Goal: Answer question/provide support: Share knowledge or assist other users

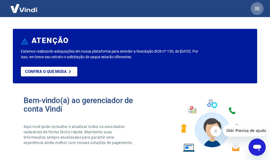
click at [258, 6] on icon "button" at bounding box center [257, 8] width 6 height 6
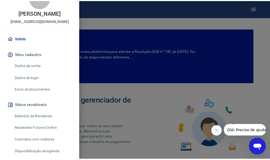
scroll to position [27, 0]
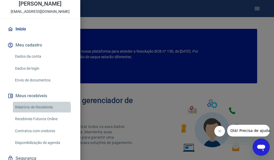
click at [41, 108] on link "Relatório de Recebíveis" at bounding box center [43, 107] width 61 height 11
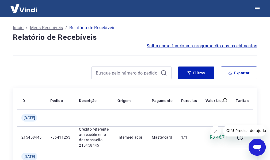
click at [20, 26] on p "Início" at bounding box center [18, 28] width 11 height 6
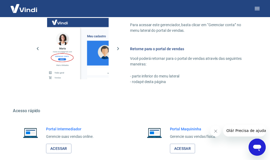
scroll to position [328, 0]
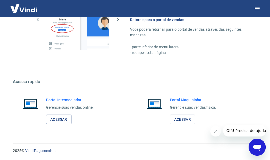
click at [62, 119] on link "Acessar" at bounding box center [58, 120] width 25 height 10
click at [189, 118] on link "Acessar" at bounding box center [182, 120] width 25 height 10
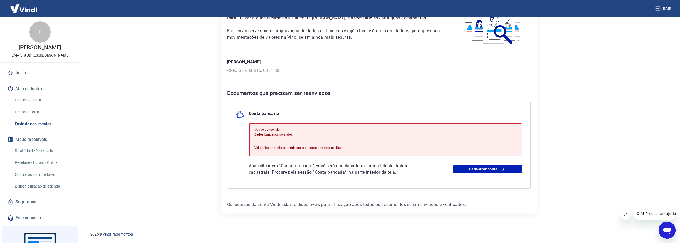
scroll to position [41, 0]
click at [667, 231] on icon "Abrir janela de mensagens" at bounding box center [667, 231] width 8 height 6
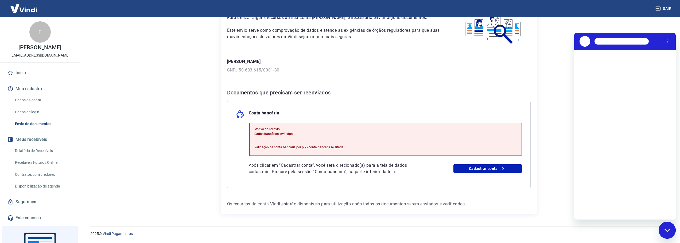
scroll to position [0, 0]
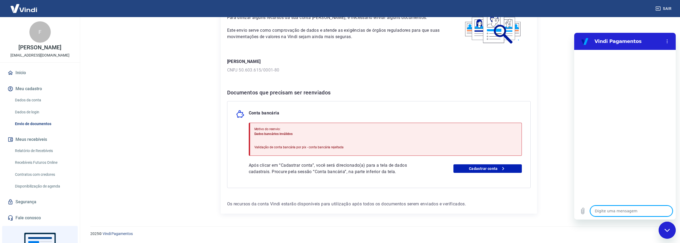
click at [617, 212] on textarea at bounding box center [631, 211] width 82 height 11
click at [609, 213] on textarea at bounding box center [631, 211] width 82 height 11
type textarea "B"
type textarea "x"
type textarea "BO"
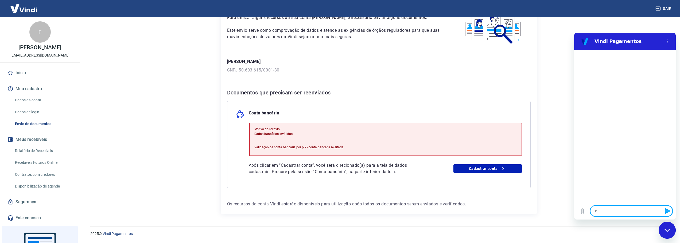
type textarea "x"
type textarea "B"
type textarea "x"
type textarea "Bo"
type textarea "x"
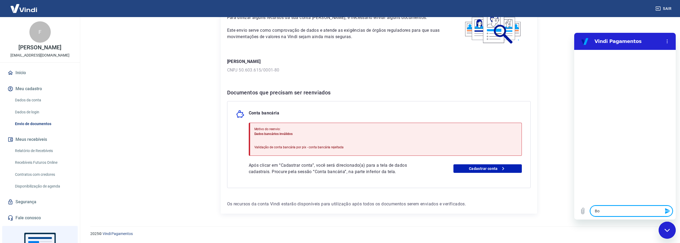
type textarea "Bom"
type textarea "x"
type textarea "Bom"
type textarea "x"
type textarea "Bom d"
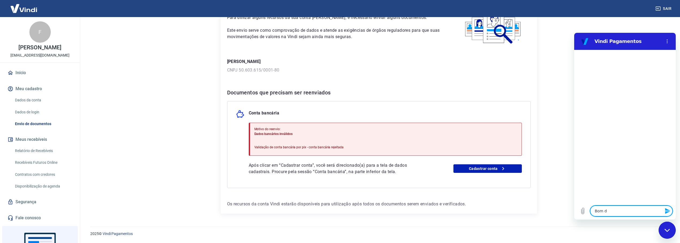
type textarea "x"
type textarea "Bom di"
type textarea "x"
type textarea "Bom dia"
type textarea "x"
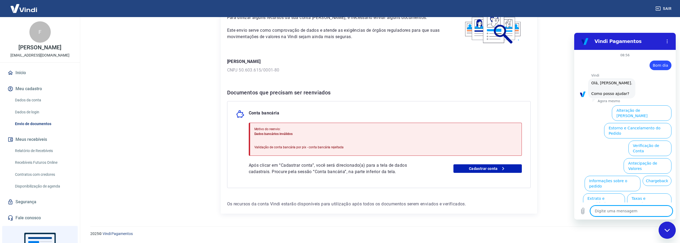
scroll to position [13, 0]
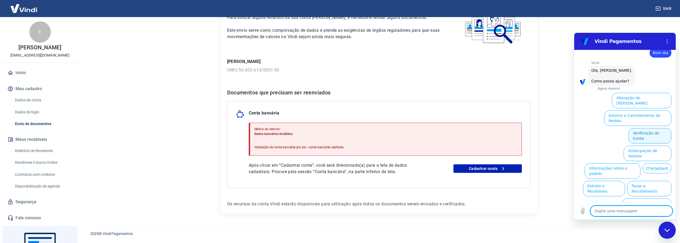
click at [644, 128] on button "Verificação de Conta" at bounding box center [649, 135] width 43 height 15
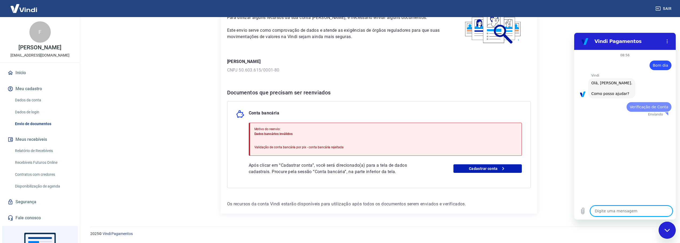
scroll to position [0, 0]
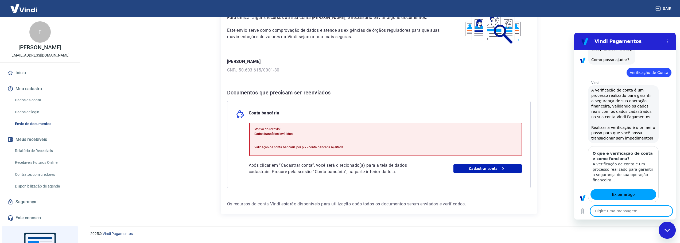
type textarea "x"
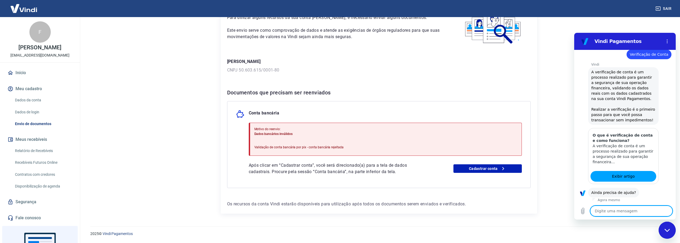
click at [622, 212] on textarea at bounding box center [631, 211] width 82 height 11
type textarea "f"
type textarea "x"
type textarea "fa"
type textarea "x"
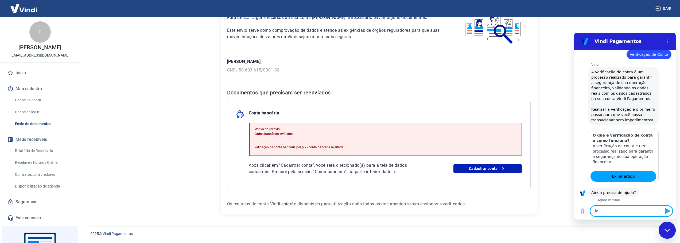
scroll to position [65, 0]
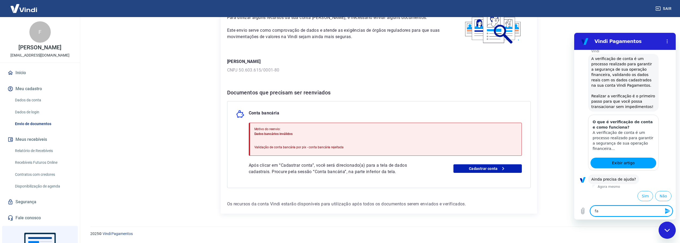
type textarea "fal"
type textarea "x"
type textarea "fala"
type textarea "x"
type textarea "falar"
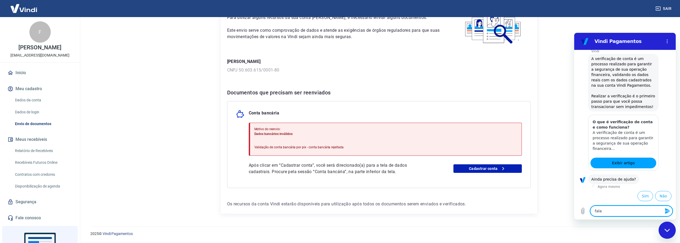
type textarea "x"
type textarea "falar"
type textarea "x"
type textarea "falar c"
type textarea "x"
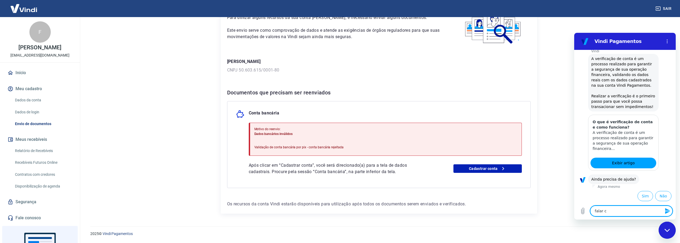
type textarea "falar co"
type textarea "x"
type textarea "falar com"
type textarea "x"
type textarea "falar com"
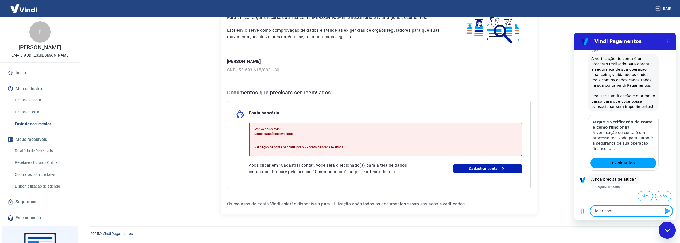
type textarea "x"
type textarea "falar com a"
type textarea "x"
type textarea "falar com at"
type textarea "x"
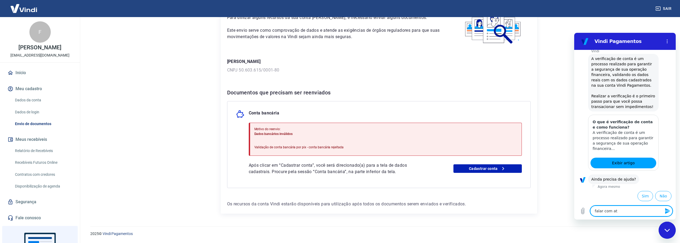
type textarea "falar com ate"
type textarea "x"
type textarea "falar com aten"
type textarea "x"
type textarea "falar com atend"
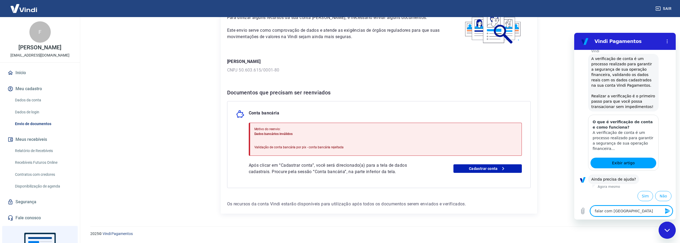
type textarea "x"
type textarea "falar com atende"
type textarea "x"
type textarea "falar com atenden"
type textarea "x"
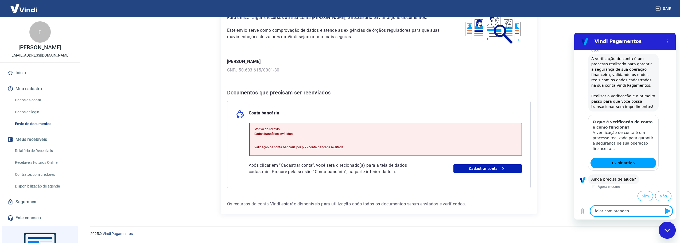
type textarea "falar com atende"
type textarea "x"
type textarea "falar com atend"
type textarea "x"
type textarea "falar com aten"
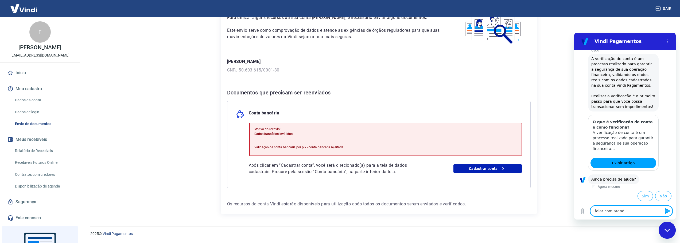
type textarea "x"
type textarea "falar com ate"
type textarea "x"
type textarea "falar com at"
type textarea "x"
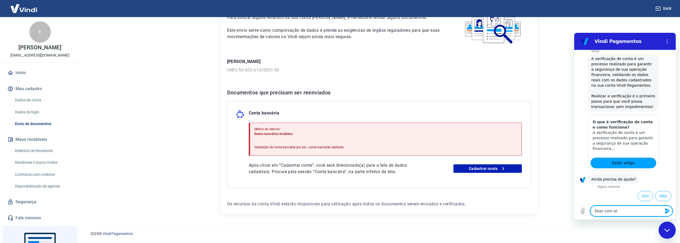
type textarea "falar com a"
type textarea "x"
type textarea "falar com"
type textarea "x"
type textarea "falar com e"
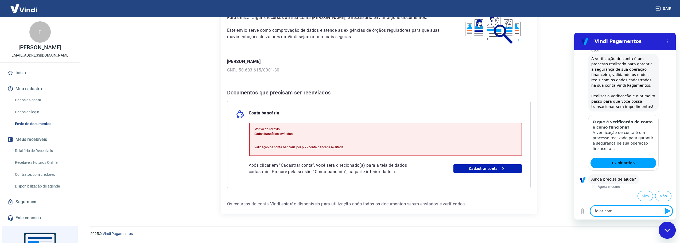
type textarea "x"
type textarea "falar com es"
type textarea "x"
type textarea "falar com ese"
type textarea "x"
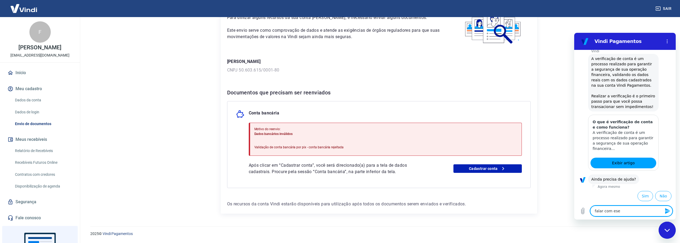
type textarea "falar com es"
type textarea "x"
type textarea "falar com esp"
type textarea "x"
type textarea "falar com espe"
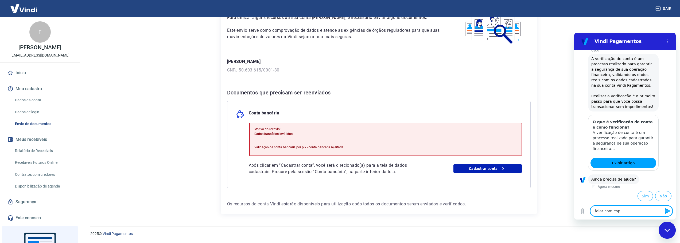
type textarea "x"
type textarea "falar com espec"
type textarea "x"
type textarea "falar com especi"
type textarea "x"
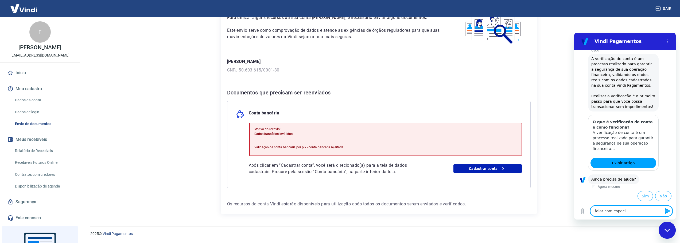
type textarea "falar com especia"
type textarea "x"
type textarea "falar com especial"
type textarea "x"
type textarea "falar com especiali"
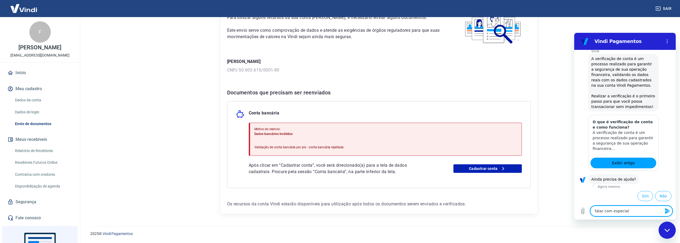
type textarea "x"
type textarea "falar com especialis"
type textarea "x"
type textarea "falar com especialist"
type textarea "x"
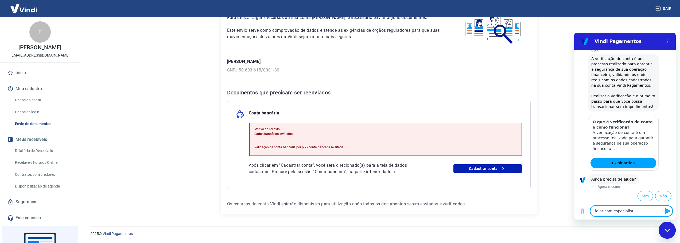
type textarea "falar com especialista"
type textarea "x"
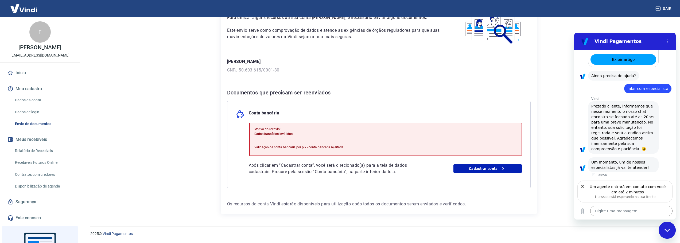
scroll to position [164, 0]
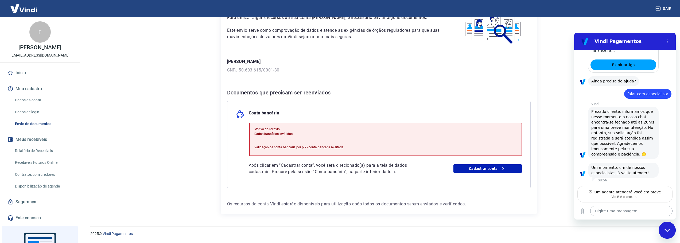
click at [620, 214] on textarea at bounding box center [631, 211] width 82 height 11
type textarea "x"
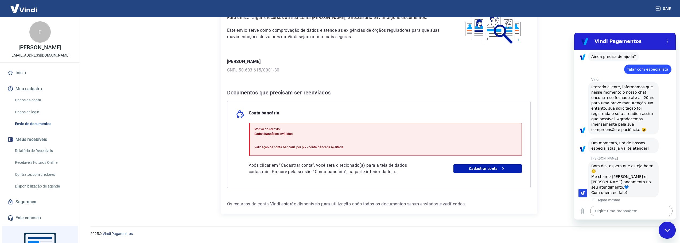
scroll to position [189, 0]
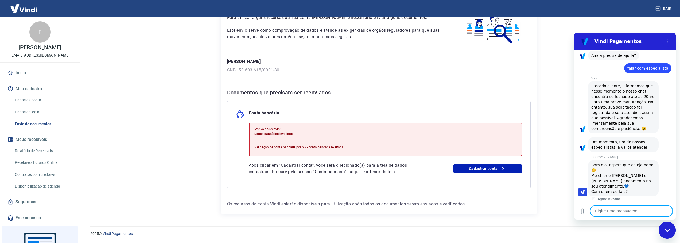
click at [628, 213] on textarea at bounding box center [631, 211] width 82 height 11
type textarea "B"
type textarea "x"
click at [628, 213] on textarea "B" at bounding box center [631, 211] width 82 height 11
type textarea "Bo"
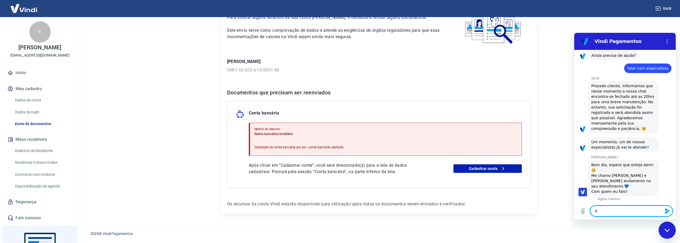
type textarea "x"
type textarea "Bom"
type textarea "x"
type textarea "Bom"
type textarea "x"
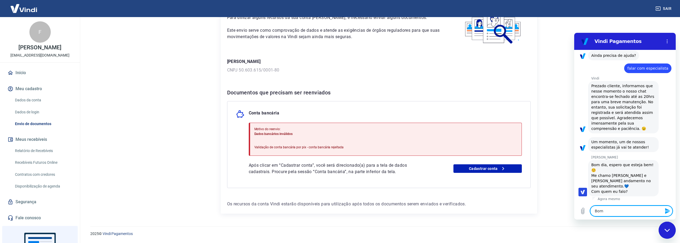
type textarea "Bom d"
type textarea "x"
type textarea "Bom di"
type textarea "x"
type textarea "Bom dia"
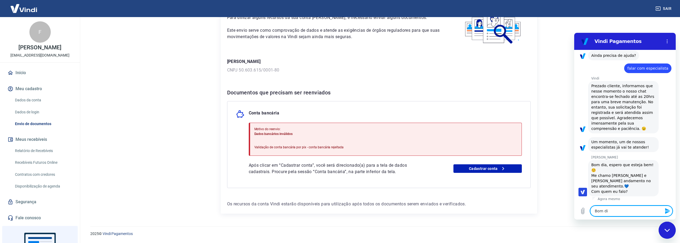
type textarea "x"
type textarea "Bom dia"
type textarea "x"
type textarea "Bom dia G"
type textarea "x"
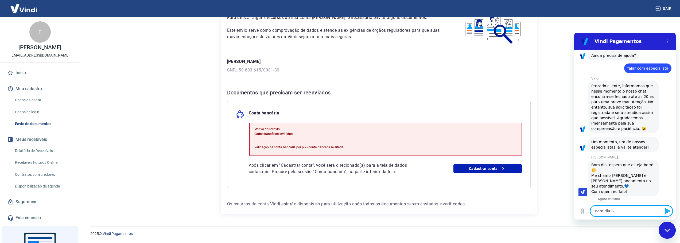
type textarea "Bom dia Ga"
type textarea "x"
type textarea "Bom dia Gab"
type textarea "x"
type textarea "Bom dia Gabr"
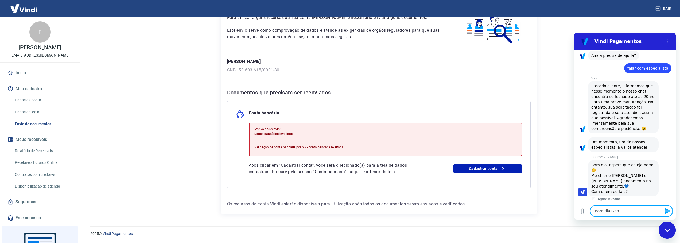
type textarea "x"
type textarea "Bom dia Gabri"
type textarea "x"
type textarea "Bom dia Gabrie"
type textarea "x"
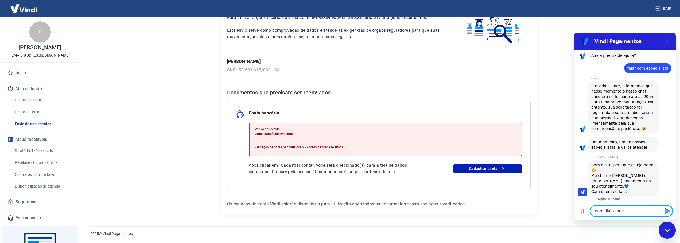
type textarea "Bom dia Gabriel"
type textarea "x"
type textarea "Bom dia Gabriell"
type textarea "x"
type textarea "Bom dia Gabrielle"
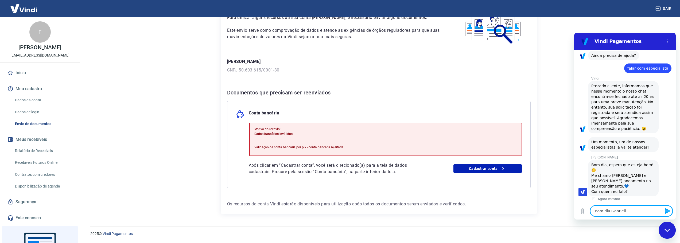
type textarea "x"
type textarea "Bom dia Gabrielle,"
type textarea "x"
type textarea "Bom dia Gabrielle,"
type textarea "x"
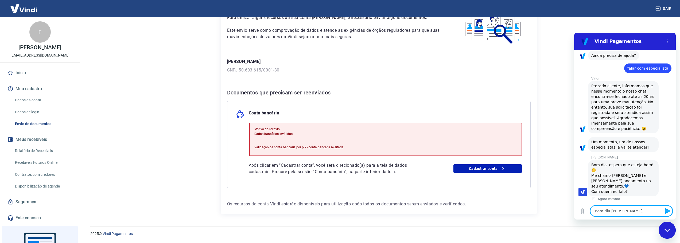
type textarea "Bom dia Gabrielle, c"
type textarea "x"
type textarea "Bom dia Gabrielle, co"
type textarea "x"
type textarea "Bom dia Gabrielle, c"
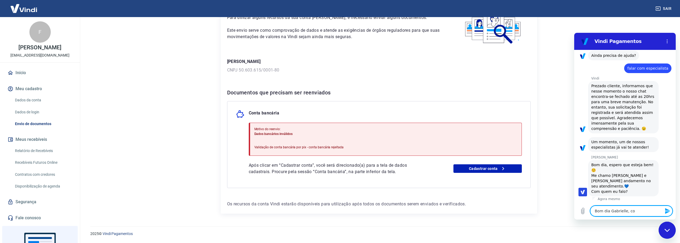
type textarea "x"
type textarea "Bom dia Gabrielle,"
type textarea "x"
type textarea "Bom dia Gabrielle, c"
type textarea "x"
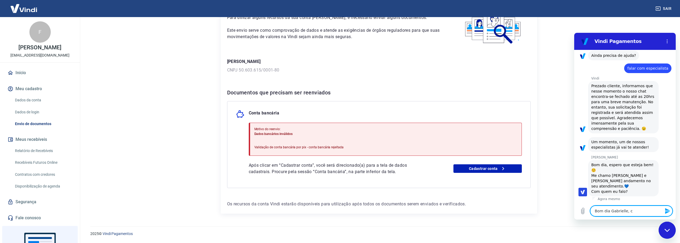
type textarea "Bom dia Gabrielle, co"
type textarea "x"
type textarea "Bom dia Gabrielle, com"
type textarea "x"
type textarea "Bom dia Gabrielle, com"
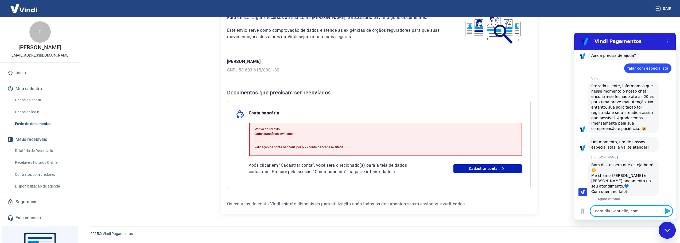
type textarea "x"
type textarea "Bom dia Gabrielle, com o"
type textarea "x"
type textarea "Bom dia Gabrielle, com o"
type textarea "x"
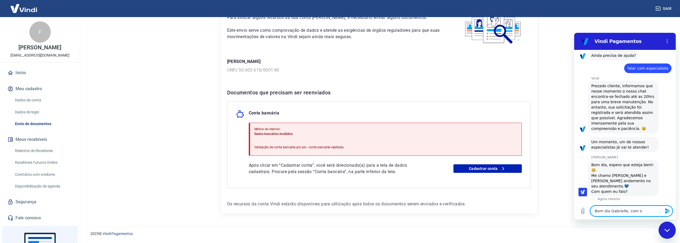
type textarea "Bom dia Gabrielle, com o F"
type textarea "x"
type textarea "Bom dia Gabrielle, com o F´p"
type textarea "x"
type textarea "Bom dia Gabrielle, com o F´pu"
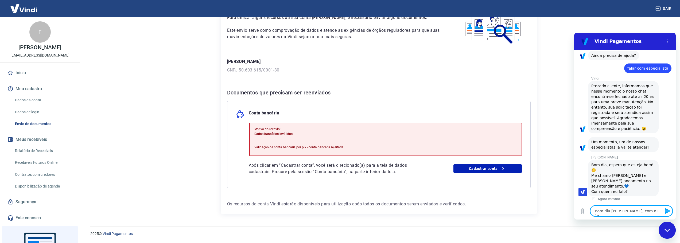
type textarea "x"
type textarea "Bom dia Gabrielle, com o F´p"
type textarea "x"
type textarea "Bom dia Gabrielle, com o F´"
type textarea "x"
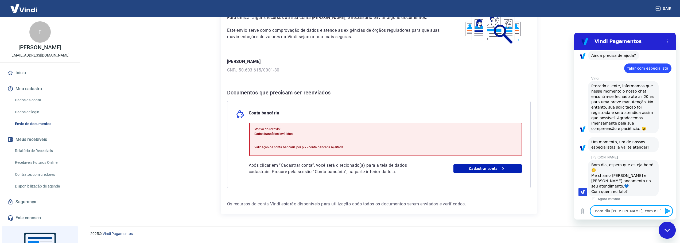
type textarea "Bom dia Gabrielle, com o F"
type textarea "x"
type textarea "Bom dia Gabrielle, com o Fú"
type textarea "x"
type textarea "Bom dia Gabrielle, com o Fúl"
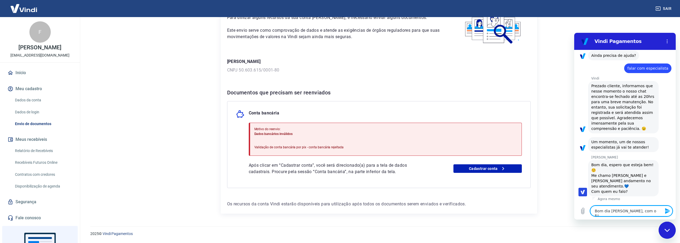
type textarea "x"
type textarea "Bom dia Gabrielle, com o Fúlv"
type textarea "x"
type textarea "Bom dia Gabrielle, com o Fúlvi"
type textarea "x"
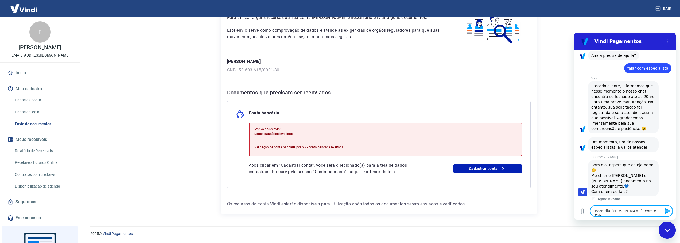
type textarea "Bom dia [PERSON_NAME], com o Fúlvio"
type textarea "x"
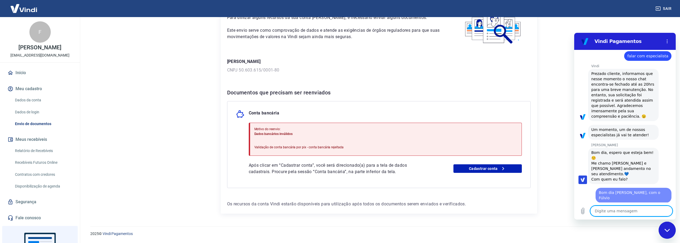
type textarea "x"
type textarea "t"
type textarea "x"
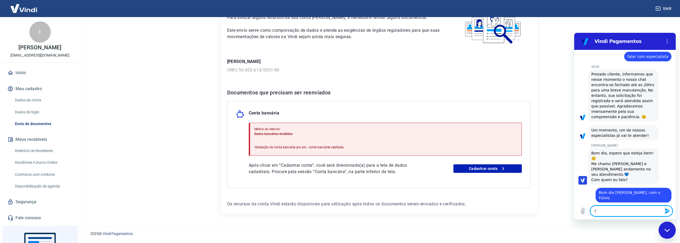
type textarea "tu"
type textarea "x"
type textarea "tud"
type textarea "x"
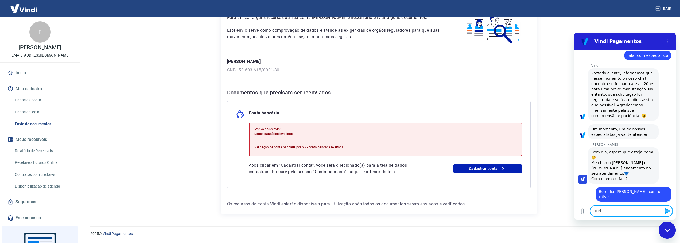
type textarea "tudo"
type textarea "x"
type textarea "tudo"
type textarea "x"
type textarea "tudo b"
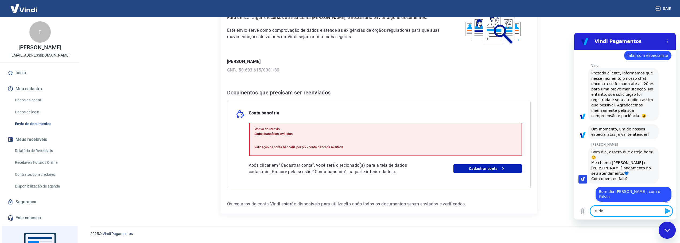
type textarea "x"
type textarea "tudo be"
type textarea "x"
type textarea "tudo bem"
type textarea "x"
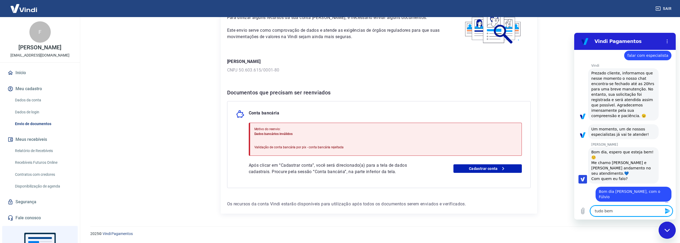
type textarea "tudo bem"
type textarea "x"
type textarea "tudo bem ?"
type textarea "x"
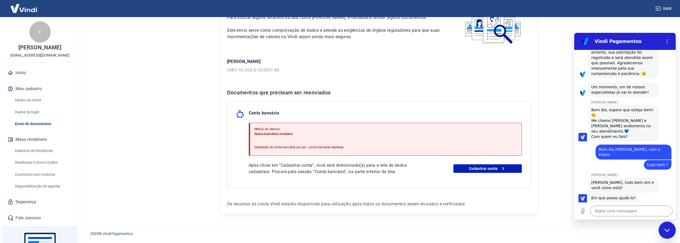
scroll to position [246, 0]
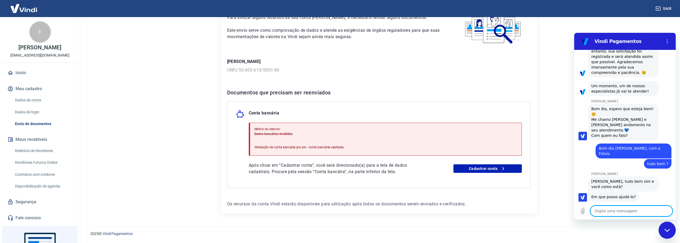
click at [616, 212] on textarea at bounding box center [631, 211] width 82 height 11
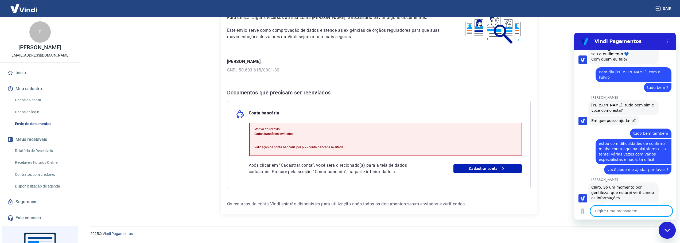
scroll to position [323, 0]
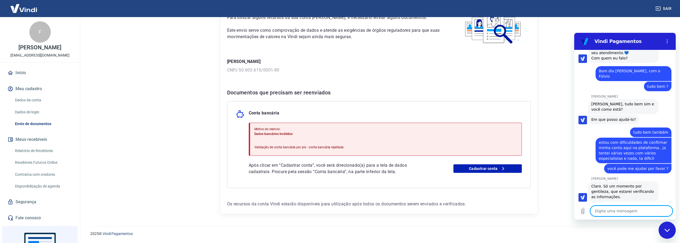
click at [618, 212] on textarea at bounding box center [631, 211] width 82 height 11
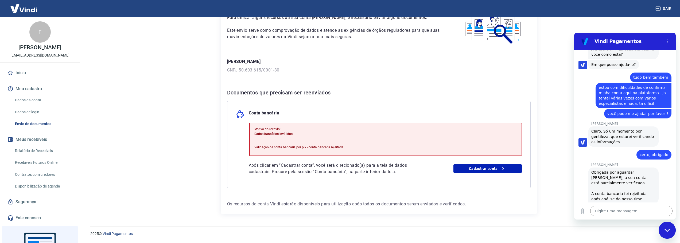
scroll to position [378, 0]
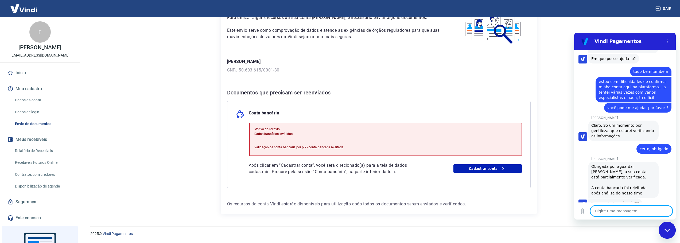
click at [613, 212] on textarea at bounding box center [631, 211] width 82 height 11
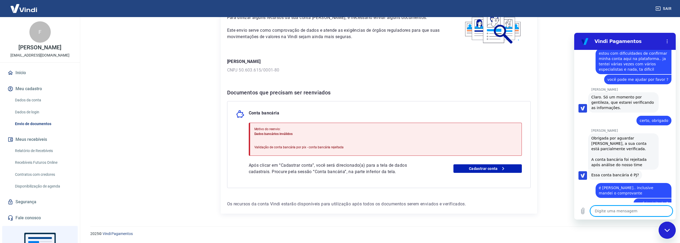
scroll to position [413, 0]
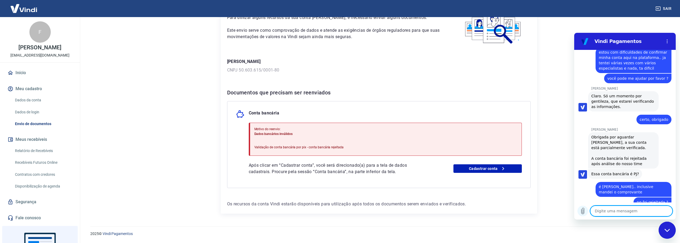
click at [584, 211] on icon "Carregar arquivo" at bounding box center [582, 211] width 3 height 6
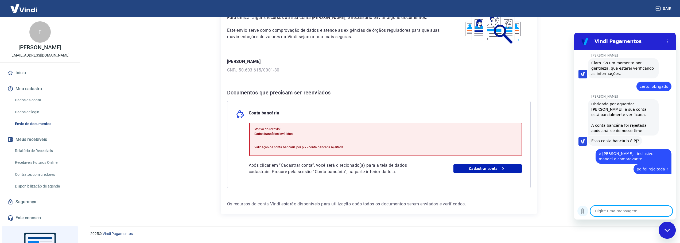
click at [582, 213] on icon "Carregar arquivo" at bounding box center [583, 211] width 6 height 6
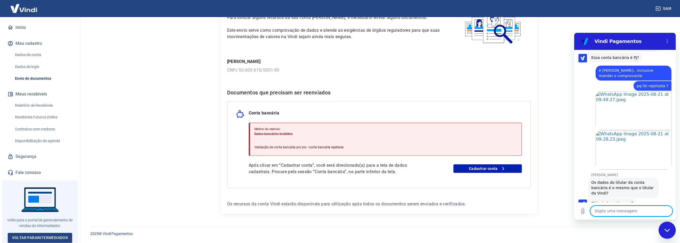
scroll to position [531, 0]
click at [611, 215] on textarea at bounding box center [631, 211] width 82 height 11
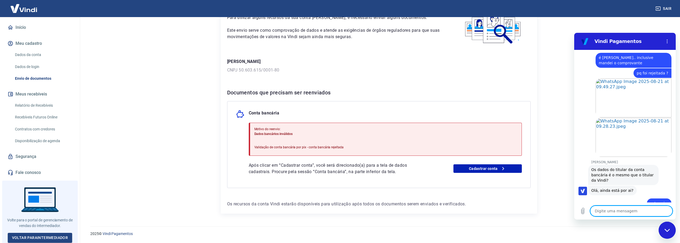
scroll to position [544, 0]
click at [612, 211] on textarea at bounding box center [631, 211] width 82 height 11
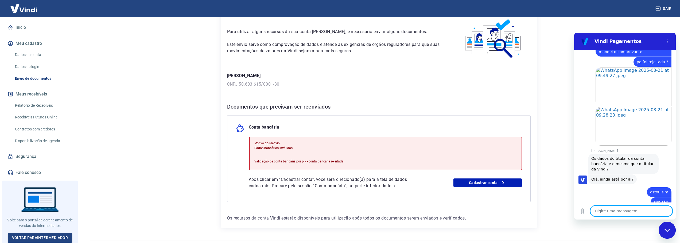
scroll to position [14, 0]
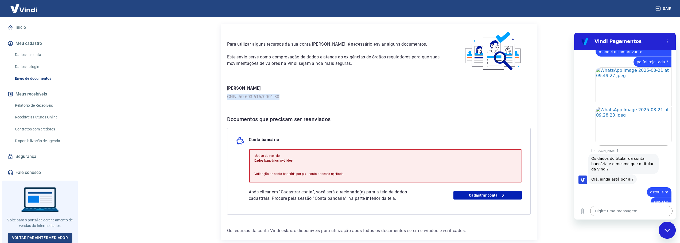
drag, startPoint x: 282, startPoint y: 96, endPoint x: 224, endPoint y: 99, distance: 57.3
click at [224, 99] on div "Para utilizar alguns recursos da sua conta Vindi, é necessário enviar alguns do…" at bounding box center [379, 132] width 316 height 217
copy p "CNPJ 50.603.615/0001-80"
click at [612, 208] on textarea at bounding box center [631, 211] width 82 height 11
paste textarea "CNPJ 50.603.615/0001-80"
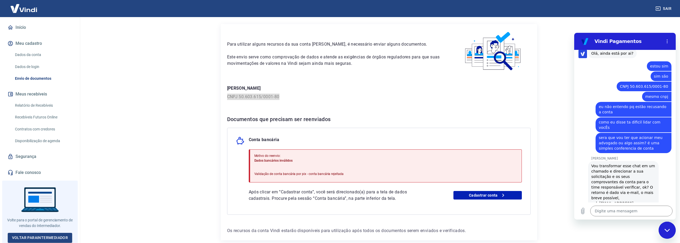
scroll to position [681, 0]
click at [614, 213] on textarea at bounding box center [631, 211] width 82 height 11
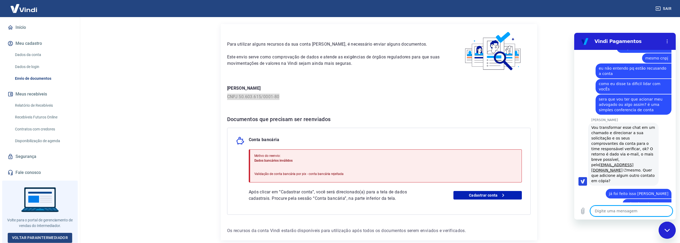
scroll to position [720, 0]
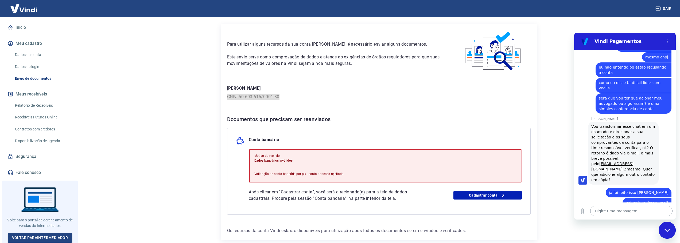
click at [606, 212] on textarea at bounding box center [631, 211] width 82 height 11
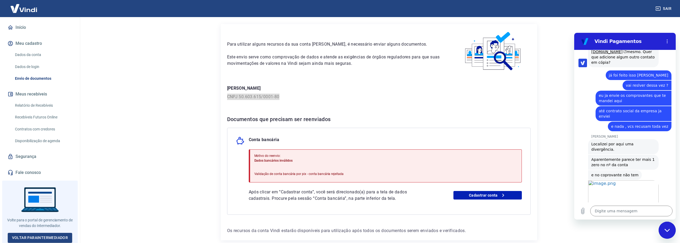
scroll to position [838, 0]
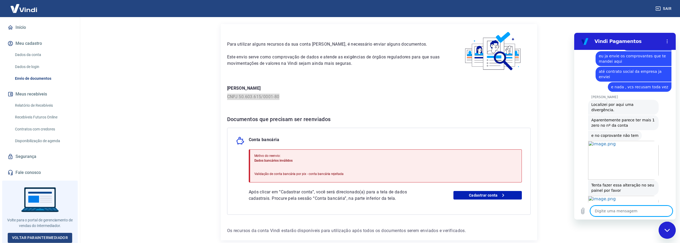
click at [621, 210] on textarea at bounding box center [631, 211] width 82 height 11
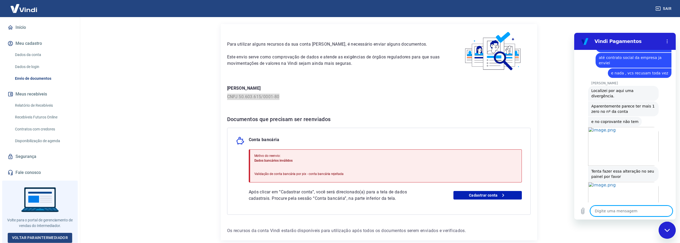
scroll to position [911, 0]
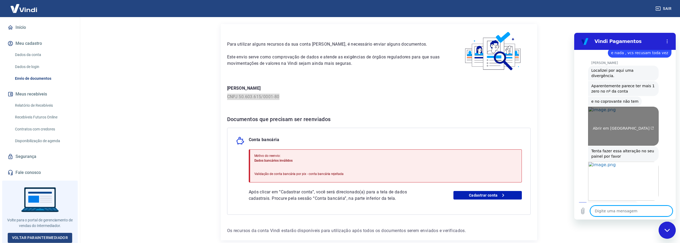
click at [609, 107] on link "Abrir em [GEOGRAPHIC_DATA]" at bounding box center [623, 126] width 71 height 39
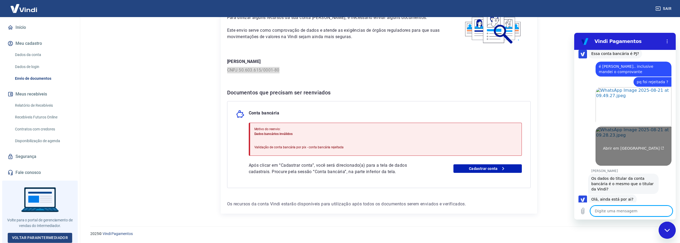
scroll to position [491, 0]
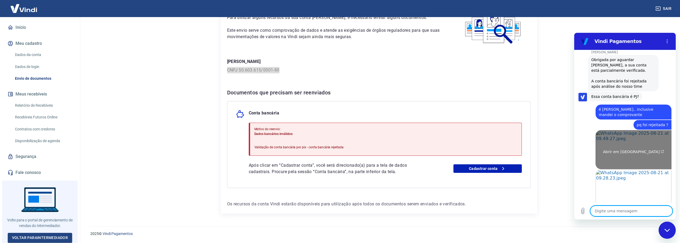
click at [621, 137] on link "Abrir em [GEOGRAPHIC_DATA]" at bounding box center [634, 149] width 76 height 39
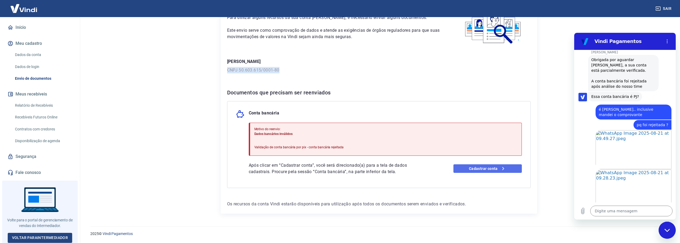
drag, startPoint x: 481, startPoint y: 167, endPoint x: 477, endPoint y: 167, distance: 4.8
click at [481, 167] on link "Cadastrar conta" at bounding box center [487, 169] width 68 height 9
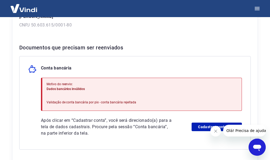
scroll to position [91, 0]
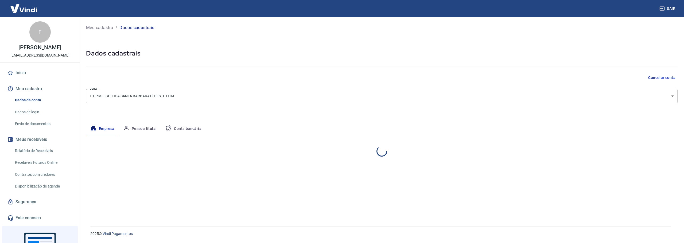
select select "SP"
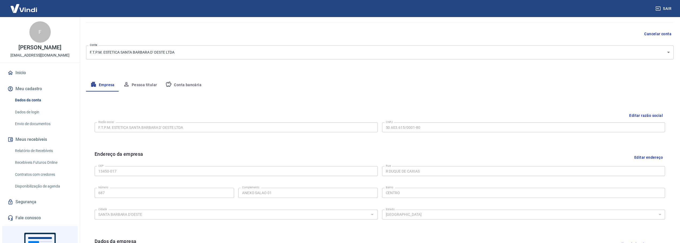
scroll to position [53, 0]
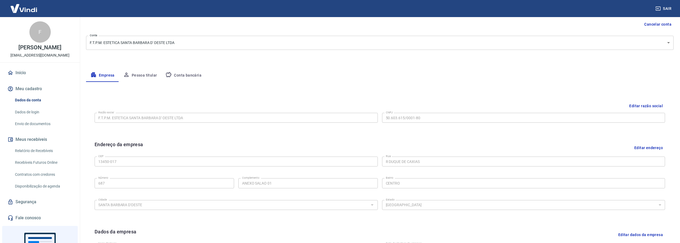
click at [182, 72] on button "Conta bancária" at bounding box center [183, 75] width 45 height 13
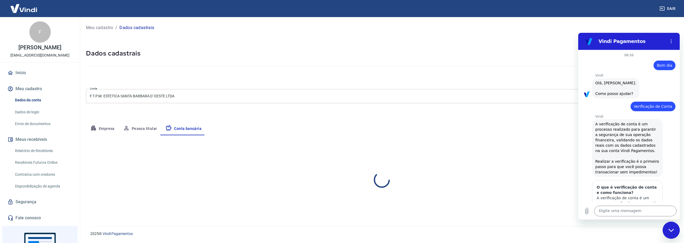
scroll to position [0, 0]
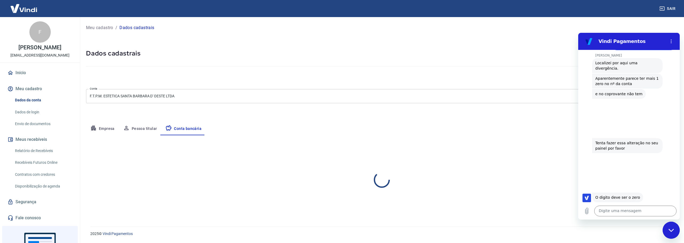
select select "1"
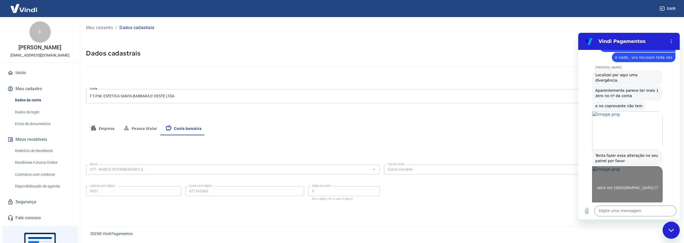
scroll to position [918, 0]
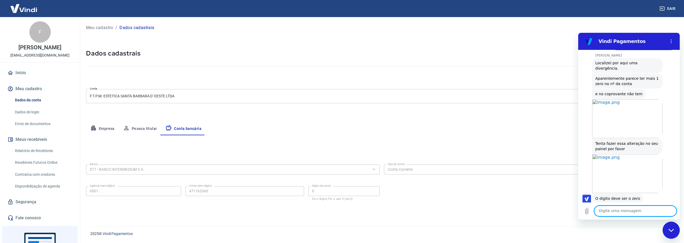
click at [616, 212] on textarea at bounding box center [635, 211] width 82 height 11
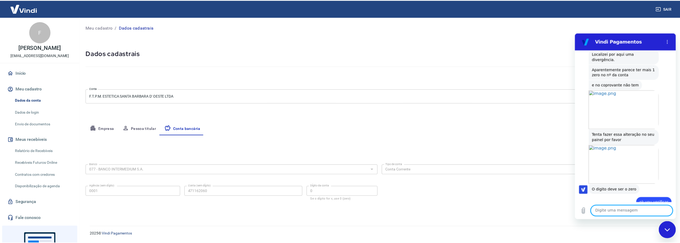
scroll to position [928, 0]
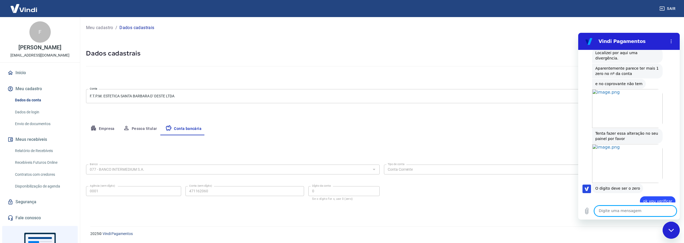
click at [512, 199] on div "Banco 077 - BANCO INTERMEDIUM S.A. Banco Tipo de conta Conta Corrente Conta Pou…" at bounding box center [382, 182] width 592 height 39
click at [638, 41] on h2 "Vindi Pagamentos" at bounding box center [630, 41] width 65 height 6
drag, startPoint x: 671, startPoint y: 230, endPoint x: 664, endPoint y: 227, distance: 7.4
click at [671, 229] on icon "Fechar janela de mensagens" at bounding box center [671, 230] width 6 height 3
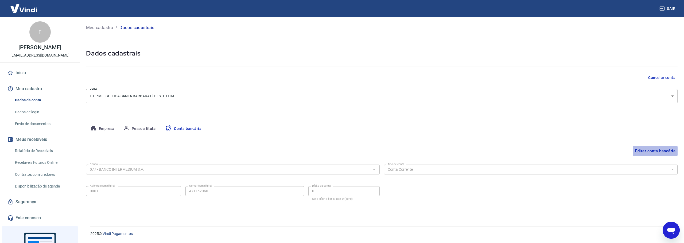
click at [647, 150] on button "Editar conta bancária" at bounding box center [655, 151] width 45 height 10
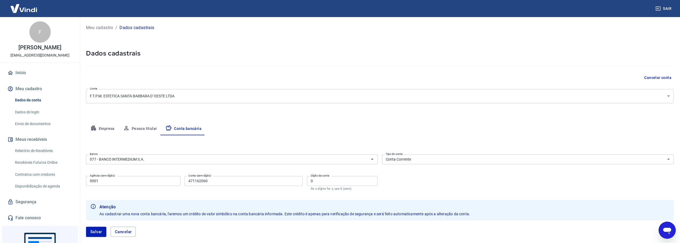
click at [223, 182] on input "471162060" at bounding box center [244, 181] width 118 height 10
type input "47116206"
click at [505, 182] on div "Banco 077 - BANCO INTERMEDIUM S.A. Banco Tipo de conta Conta Corrente Conta Pou…" at bounding box center [380, 172] width 588 height 39
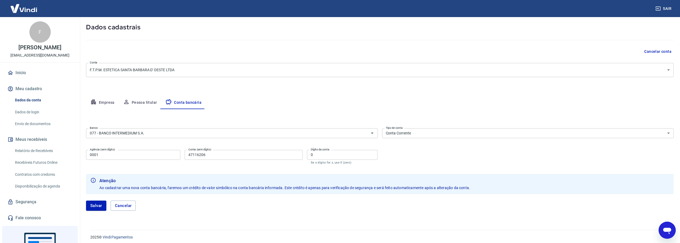
scroll to position [30, 0]
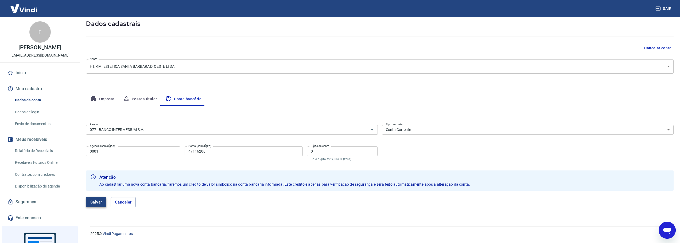
click at [98, 202] on button "Salvar" at bounding box center [96, 202] width 20 height 10
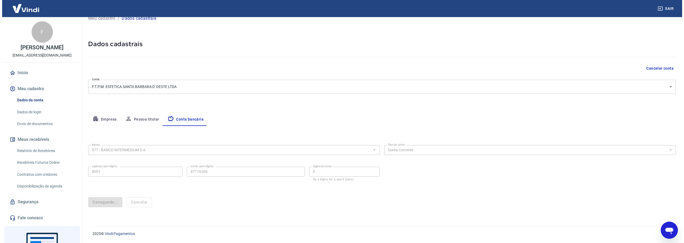
scroll to position [0, 0]
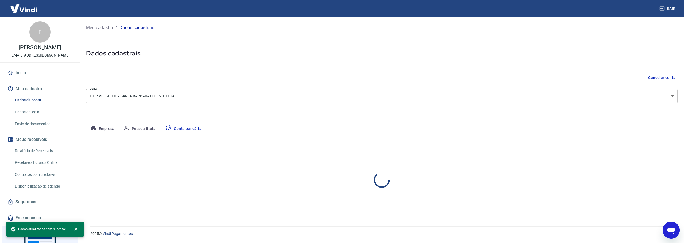
select select "1"
click at [675, 231] on icon "Abrir janela de mensagens" at bounding box center [671, 231] width 10 height 10
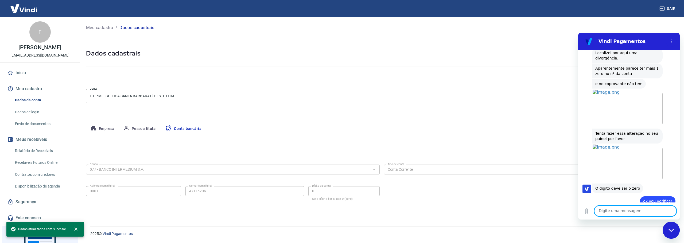
click at [613, 213] on textarea at bounding box center [635, 211] width 82 height 11
type textarea "pronto fiz a alteração aqui no painel [PERSON_NAME]"
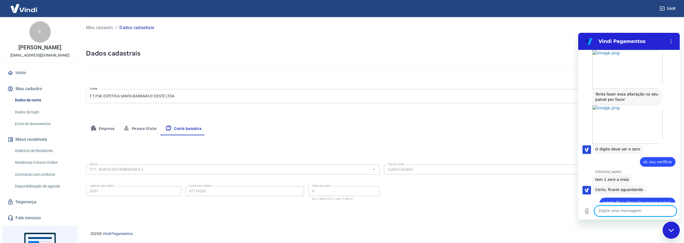
scroll to position [970, 0]
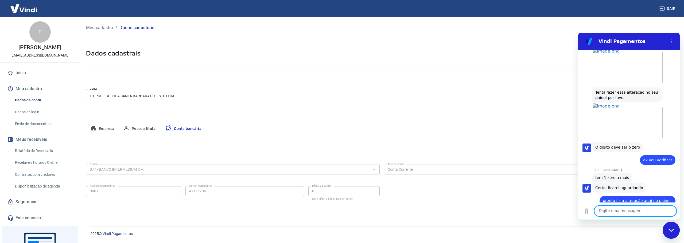
click at [622, 208] on textarea at bounding box center [635, 211] width 82 height 11
type textarea "claro, obrigado"
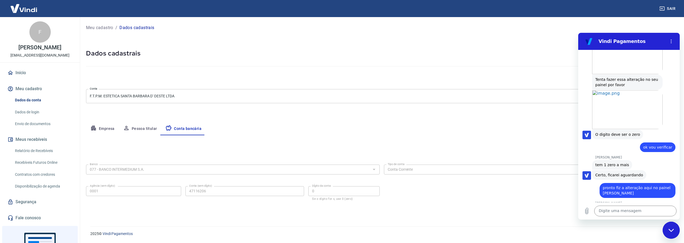
scroll to position [1036, 0]
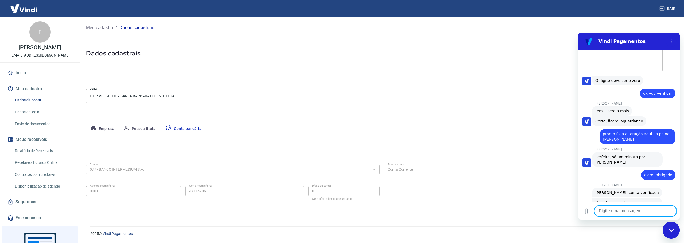
click at [617, 209] on textarea at bounding box center [635, 211] width 82 height 11
type textarea "Muito obrigado pelo sua ajuda, no momento seria somente isso"
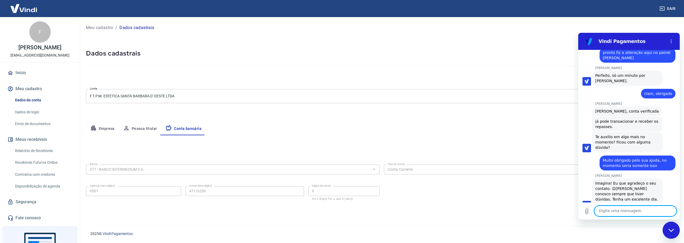
scroll to position [1118, 0]
click at [634, 239] on button "Boa 👍" at bounding box center [639, 246] width 22 height 15
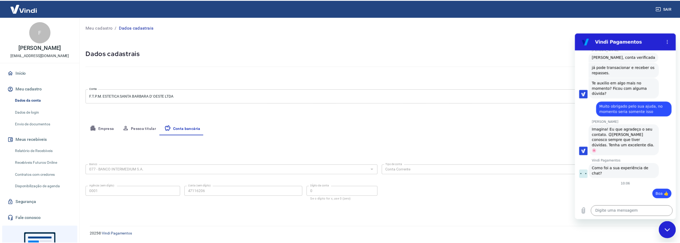
scroll to position [1172, 0]
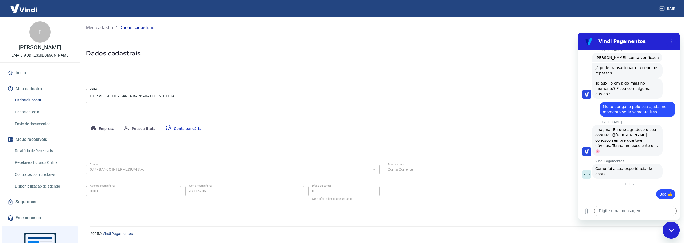
click at [29, 10] on img at bounding box center [23, 8] width 35 height 16
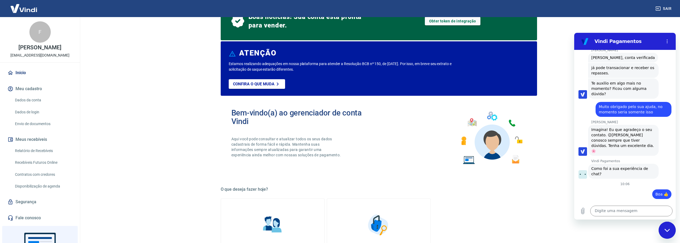
scroll to position [27, 0]
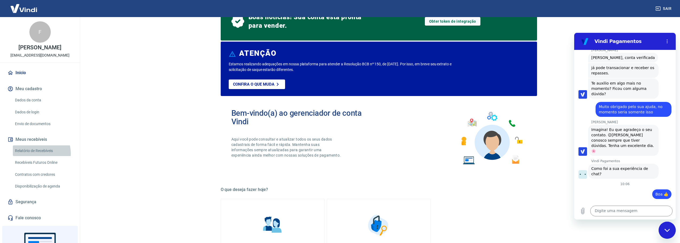
click at [37, 153] on link "Relatório de Recebíveis" at bounding box center [43, 151] width 61 height 11
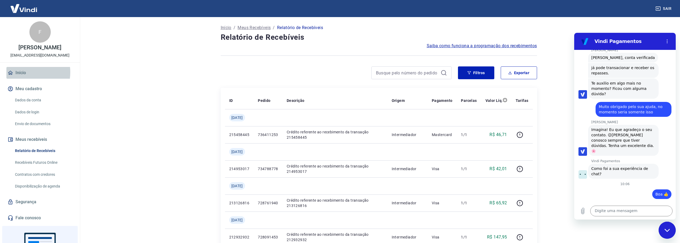
click at [20, 72] on link "Início" at bounding box center [39, 73] width 67 height 12
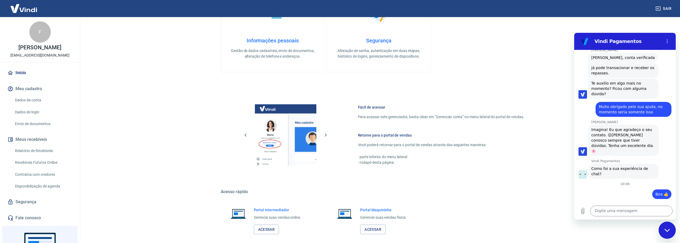
scroll to position [268, 0]
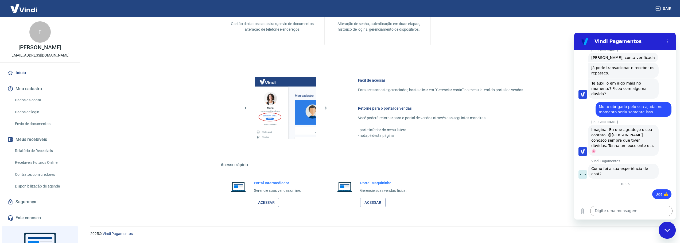
click at [263, 200] on link "Acessar" at bounding box center [266, 203] width 25 height 10
